Goal: Navigation & Orientation: Find specific page/section

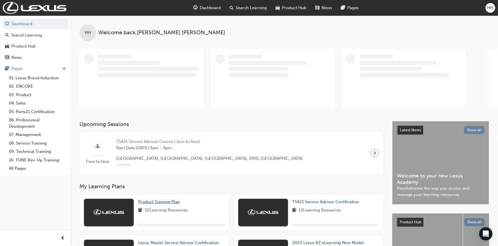
click at [161, 203] on span "Product Training Plan" at bounding box center [159, 202] width 42 height 5
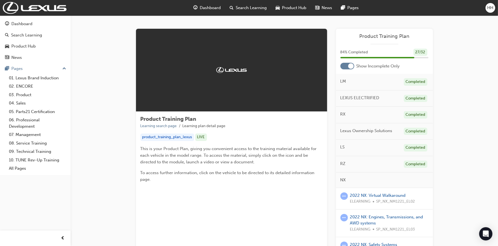
click at [347, 65] on div at bounding box center [347, 66] width 14 height 7
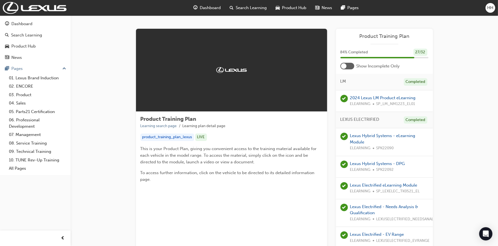
click at [345, 65] on div at bounding box center [344, 66] width 6 height 6
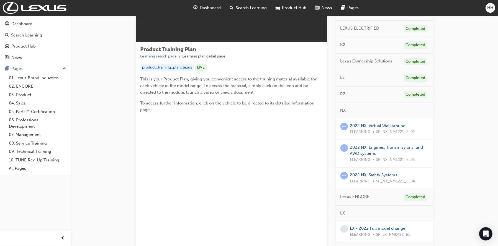
scroll to position [83, 0]
